Goal: Information Seeking & Learning: Check status

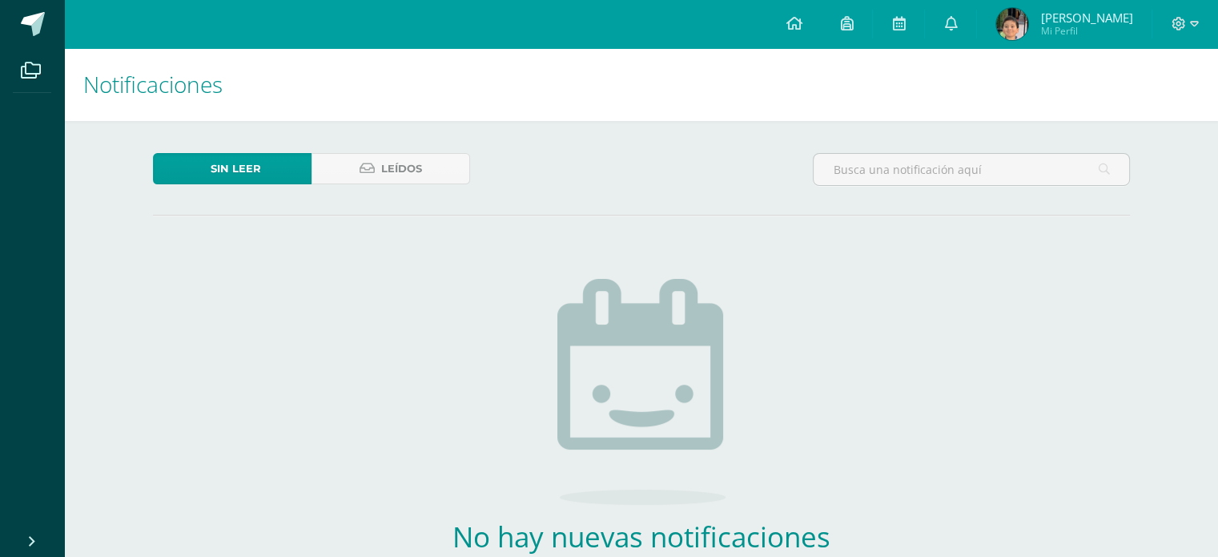
click at [254, 166] on span "Sin leer" at bounding box center [236, 169] width 50 height 30
click at [352, 166] on link "Leídos" at bounding box center [391, 168] width 159 height 31
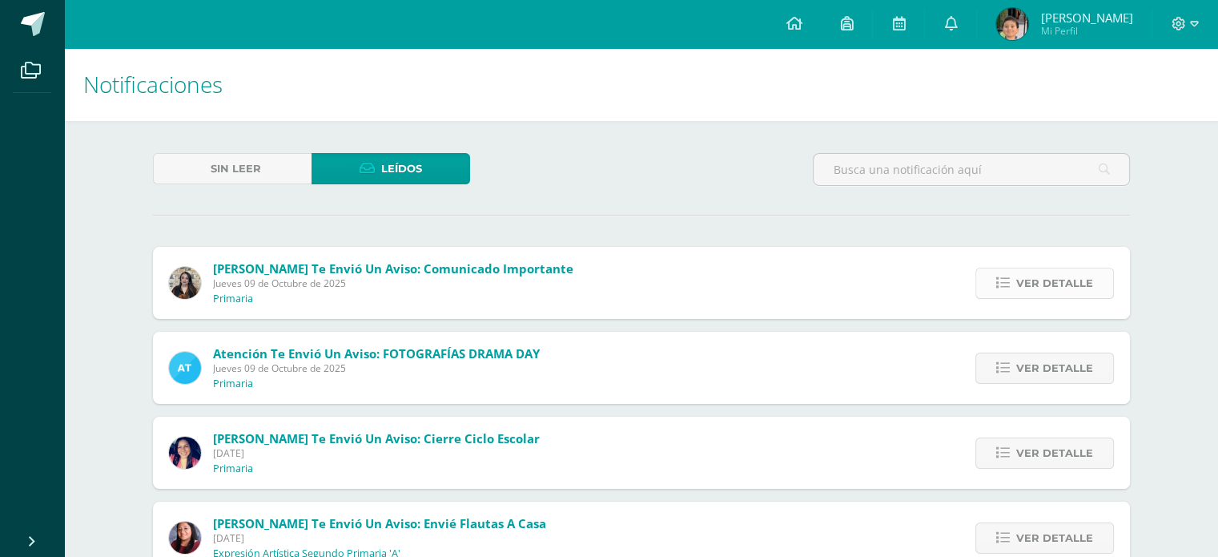
click at [1018, 291] on span "Ver detalle" at bounding box center [1055, 283] width 77 height 30
